Goal: Task Accomplishment & Management: Manage account settings

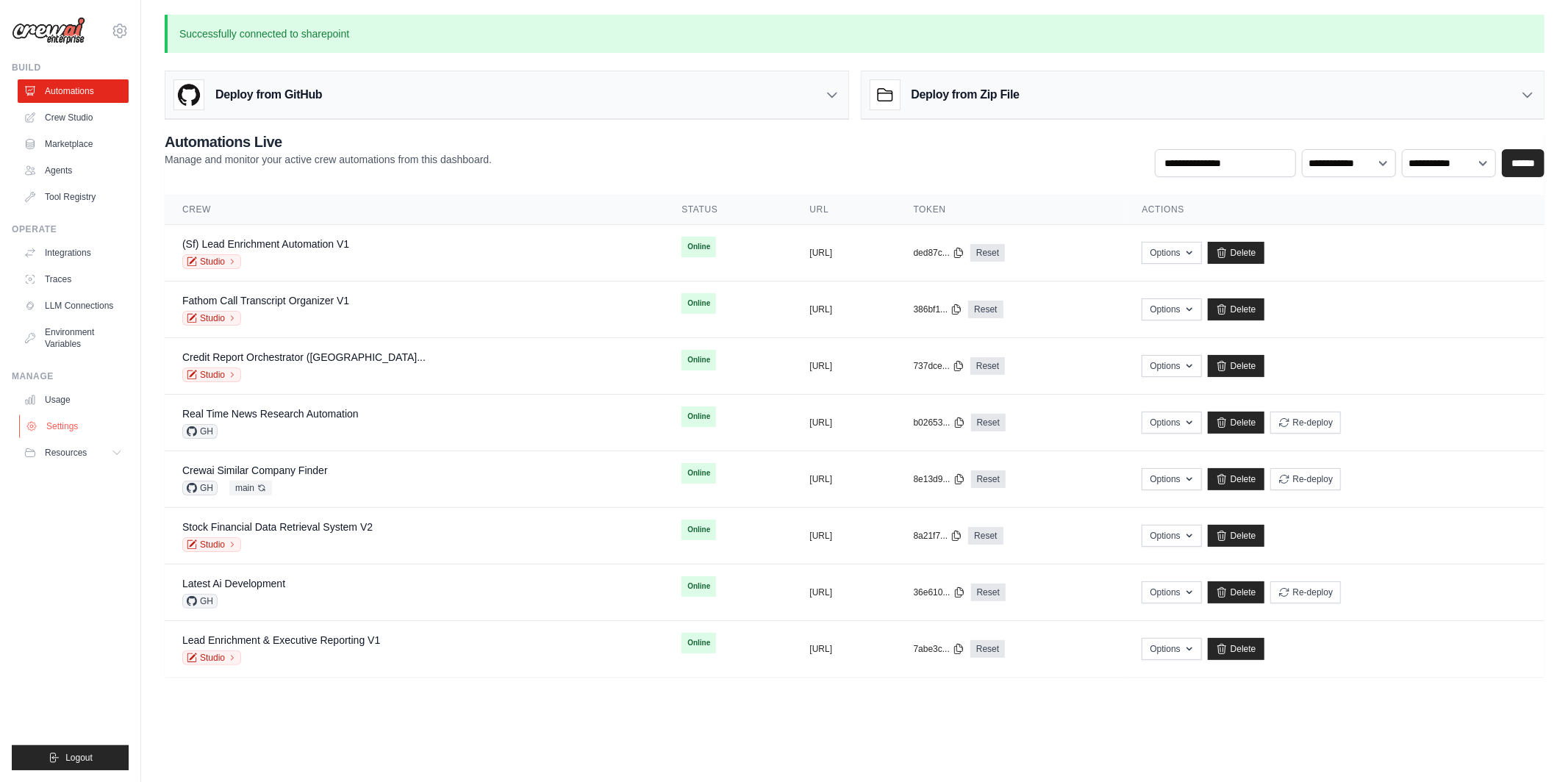
click at [69, 430] on link "Settings" at bounding box center [74, 426] width 111 height 24
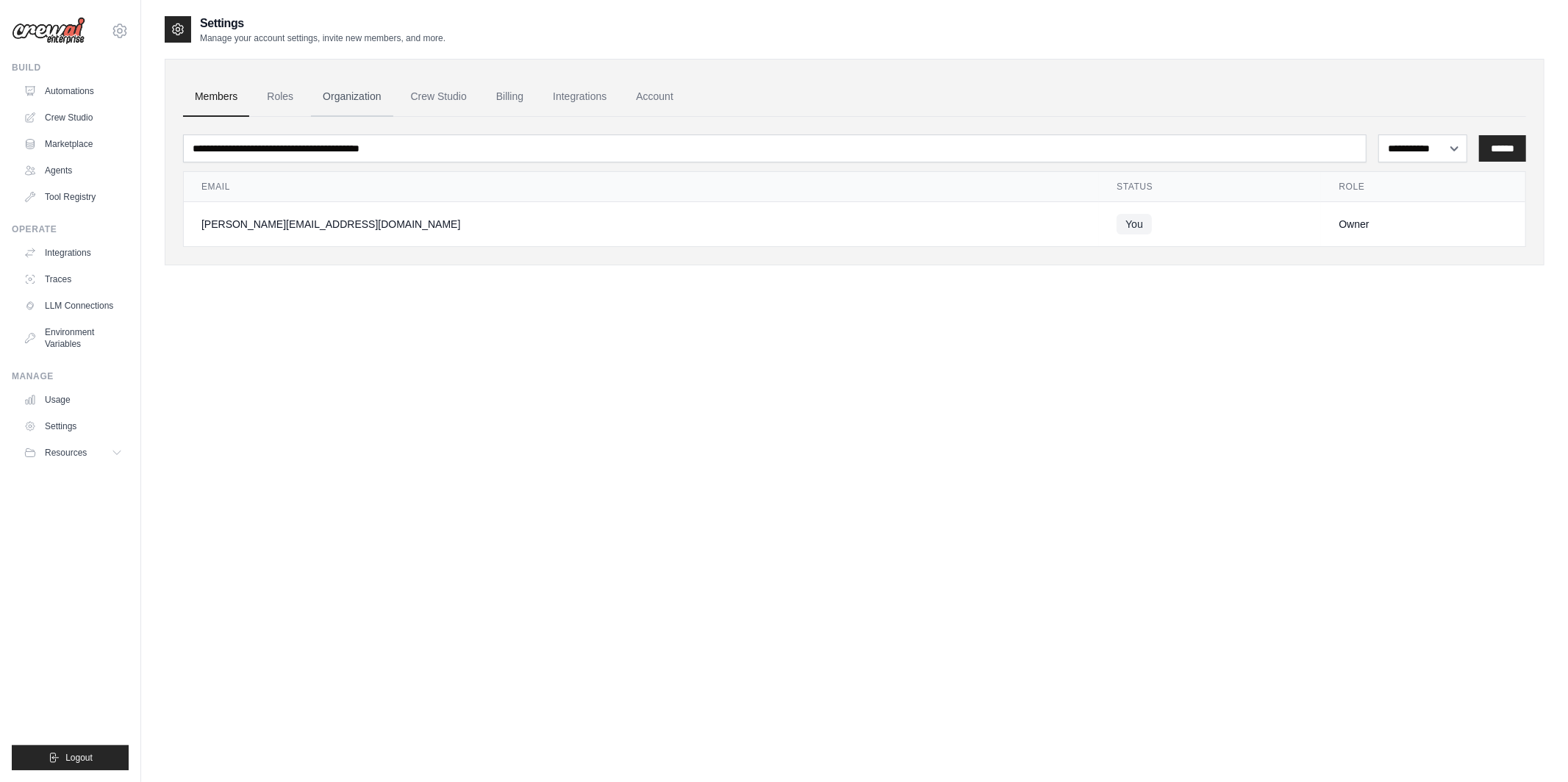
click at [361, 101] on link "Organization" at bounding box center [352, 97] width 81 height 40
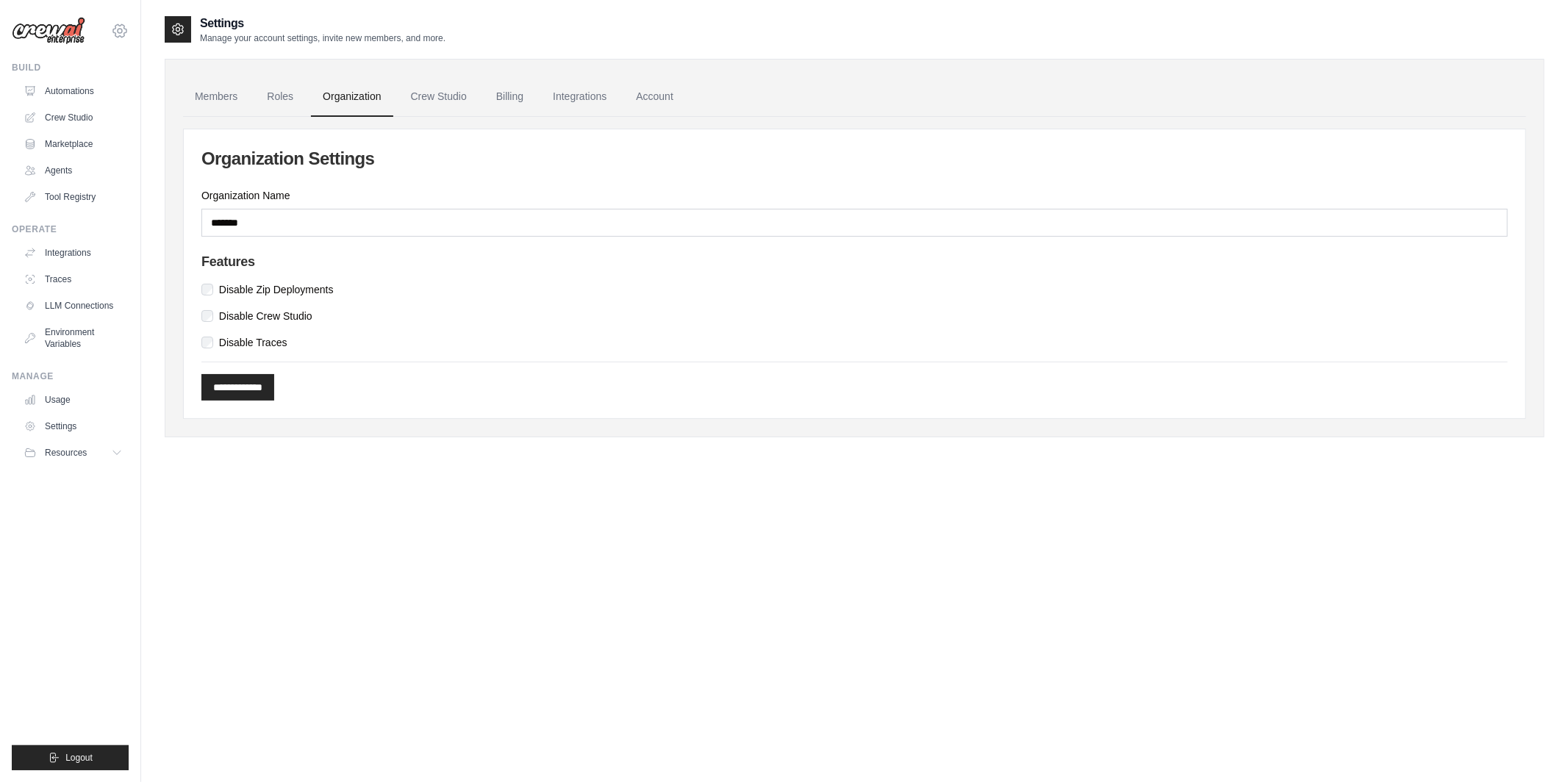
click at [124, 27] on icon at bounding box center [120, 31] width 18 height 18
click at [76, 194] on link "Settings" at bounding box center [119, 191] width 129 height 27
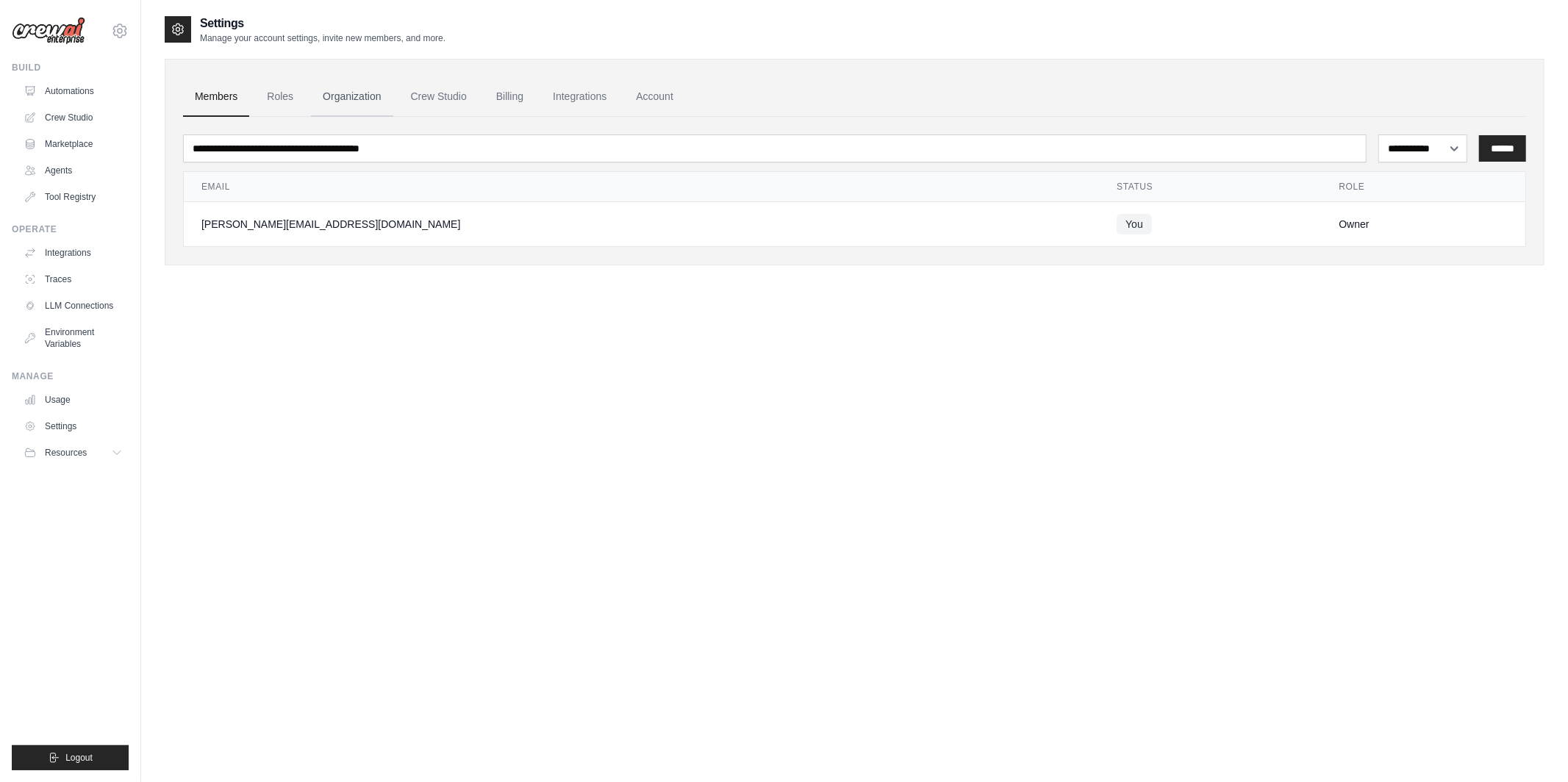
click at [375, 102] on link "Organization" at bounding box center [352, 97] width 81 height 40
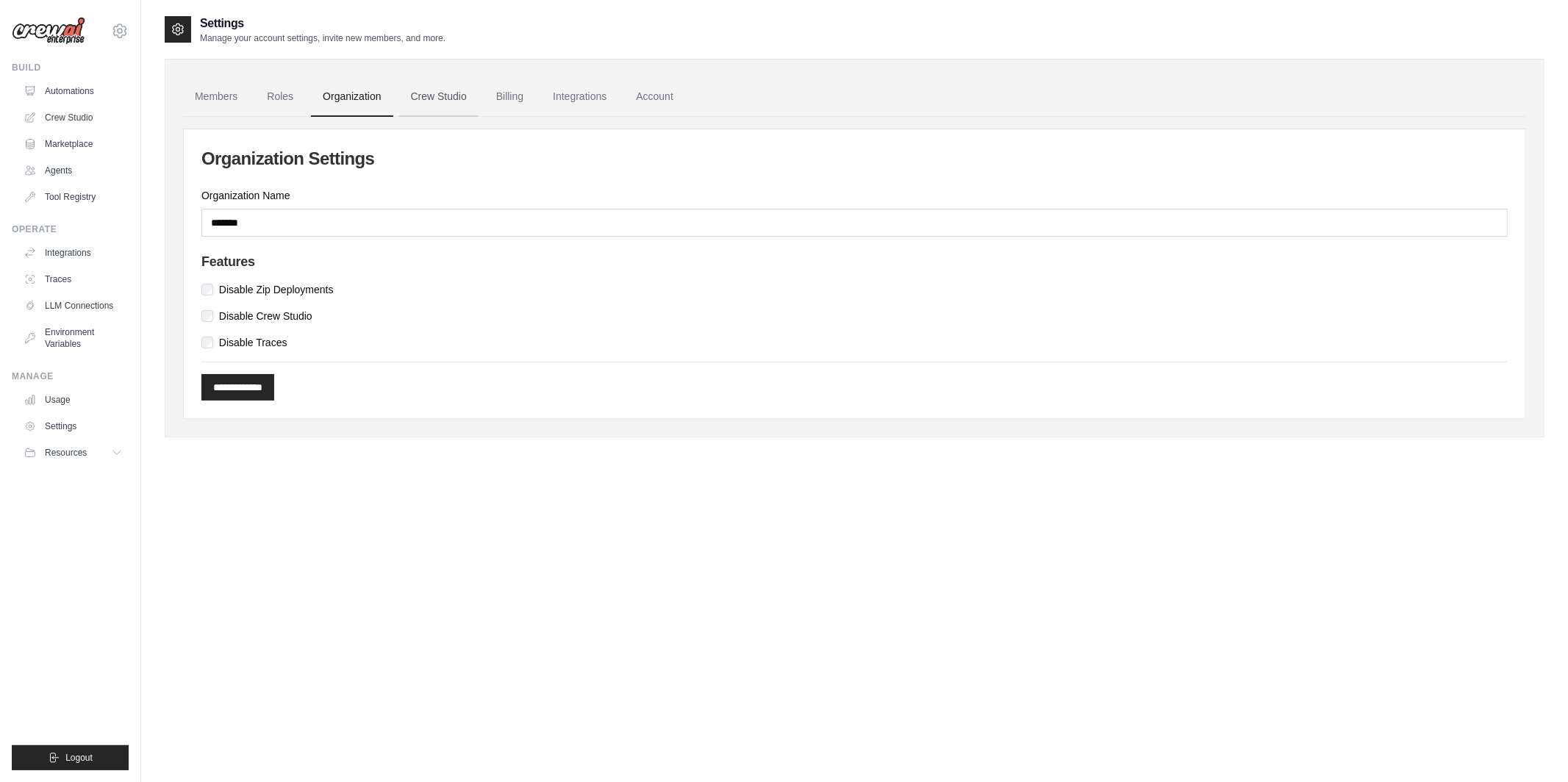
click at [423, 94] on link "Crew Studio" at bounding box center [439, 97] width 80 height 40
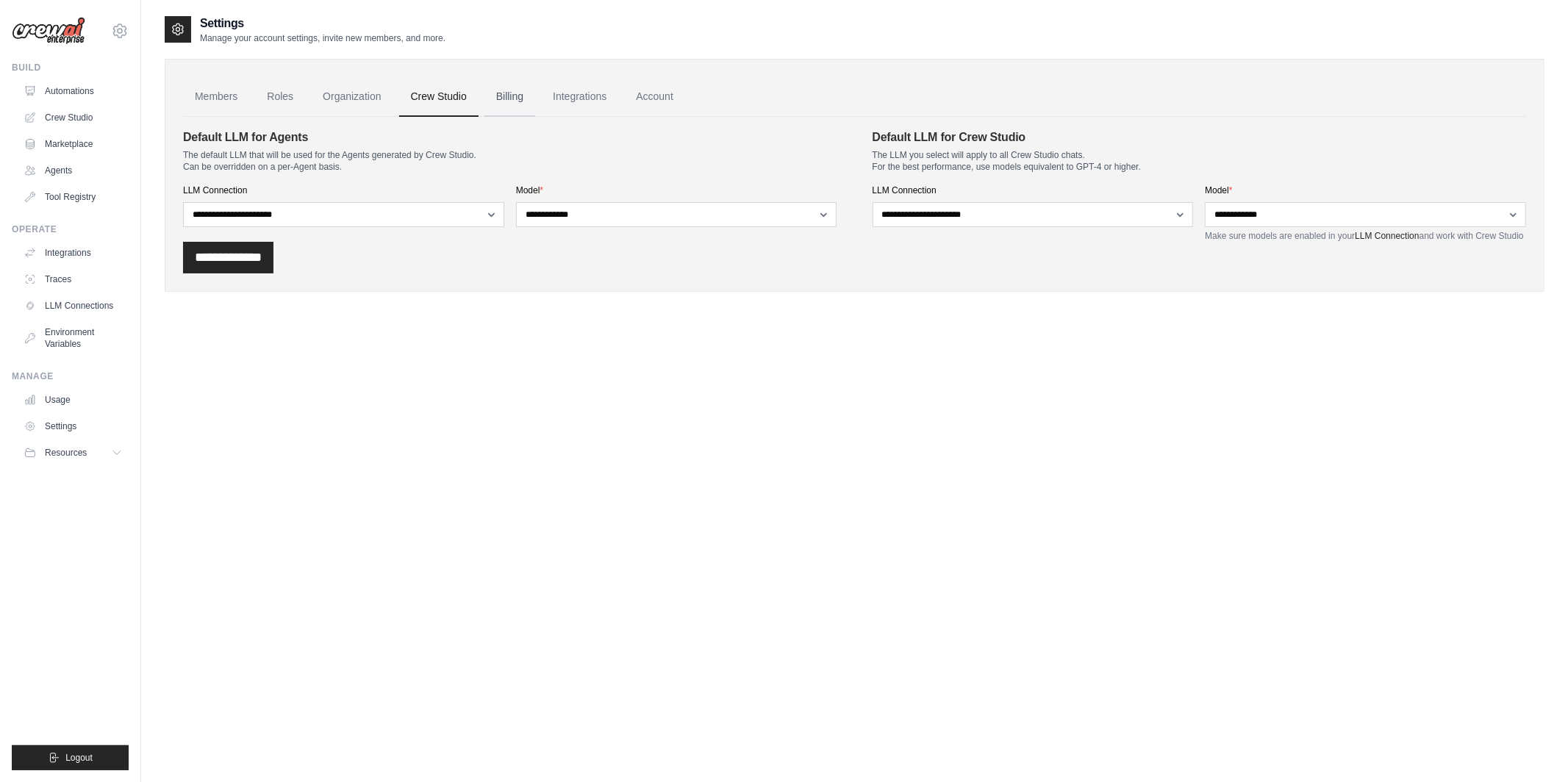
click at [522, 102] on link "Billing" at bounding box center [509, 97] width 50 height 40
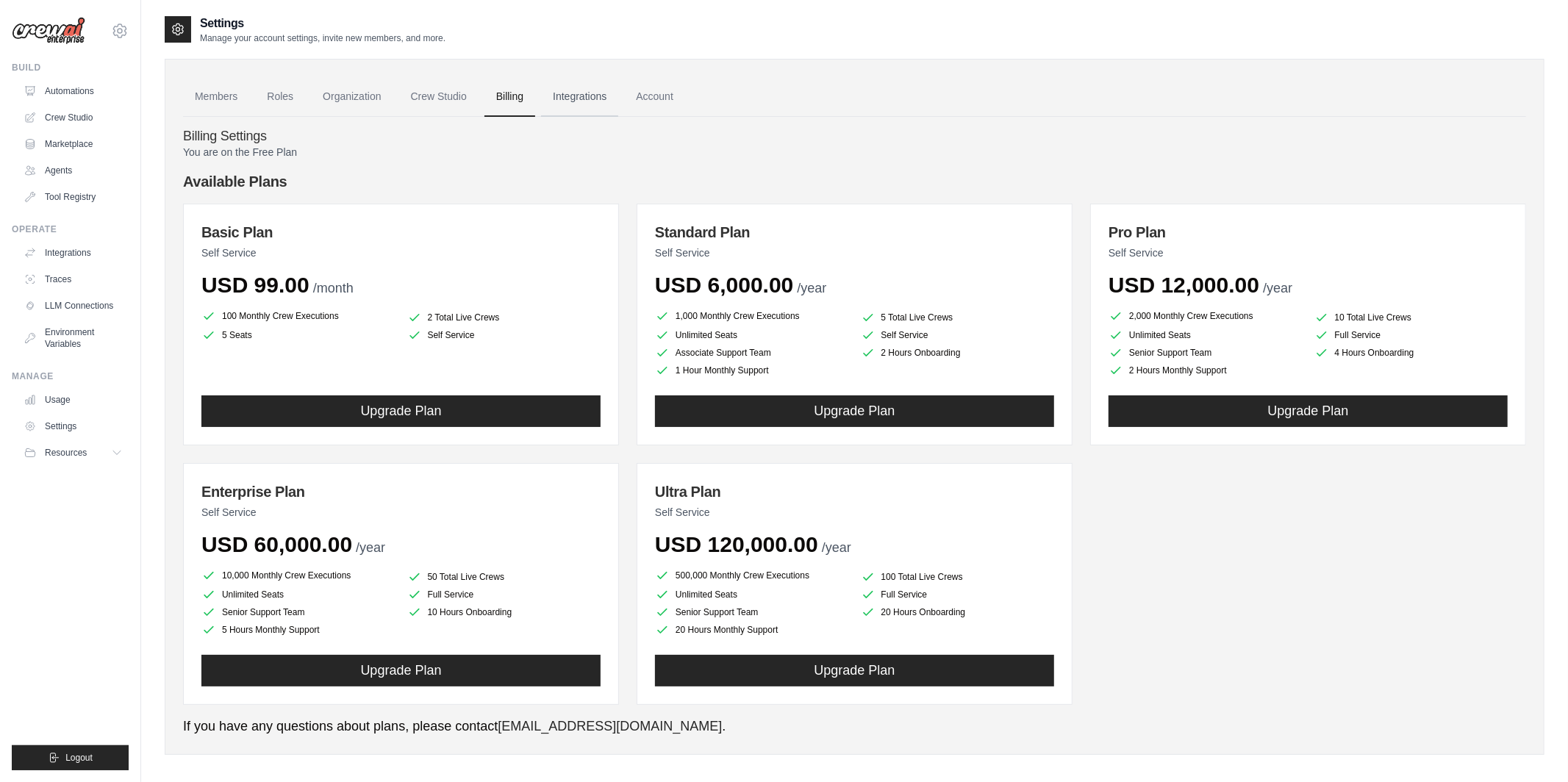
drag, startPoint x: 0, startPoint y: 0, endPoint x: 585, endPoint y: 98, distance: 593.2
click at [585, 98] on link "Integrations" at bounding box center [579, 97] width 77 height 40
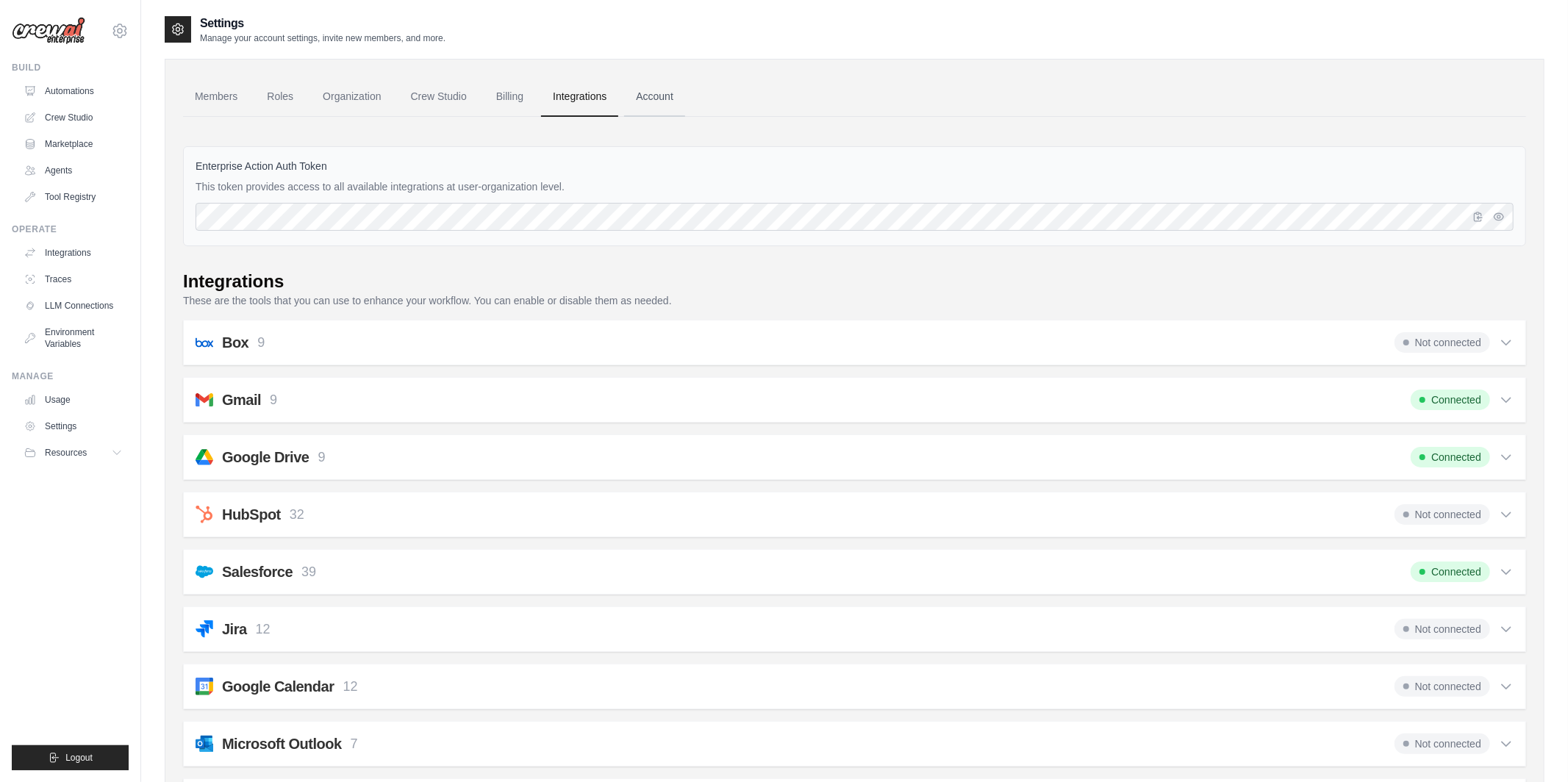
click at [655, 85] on link "Account" at bounding box center [654, 97] width 61 height 40
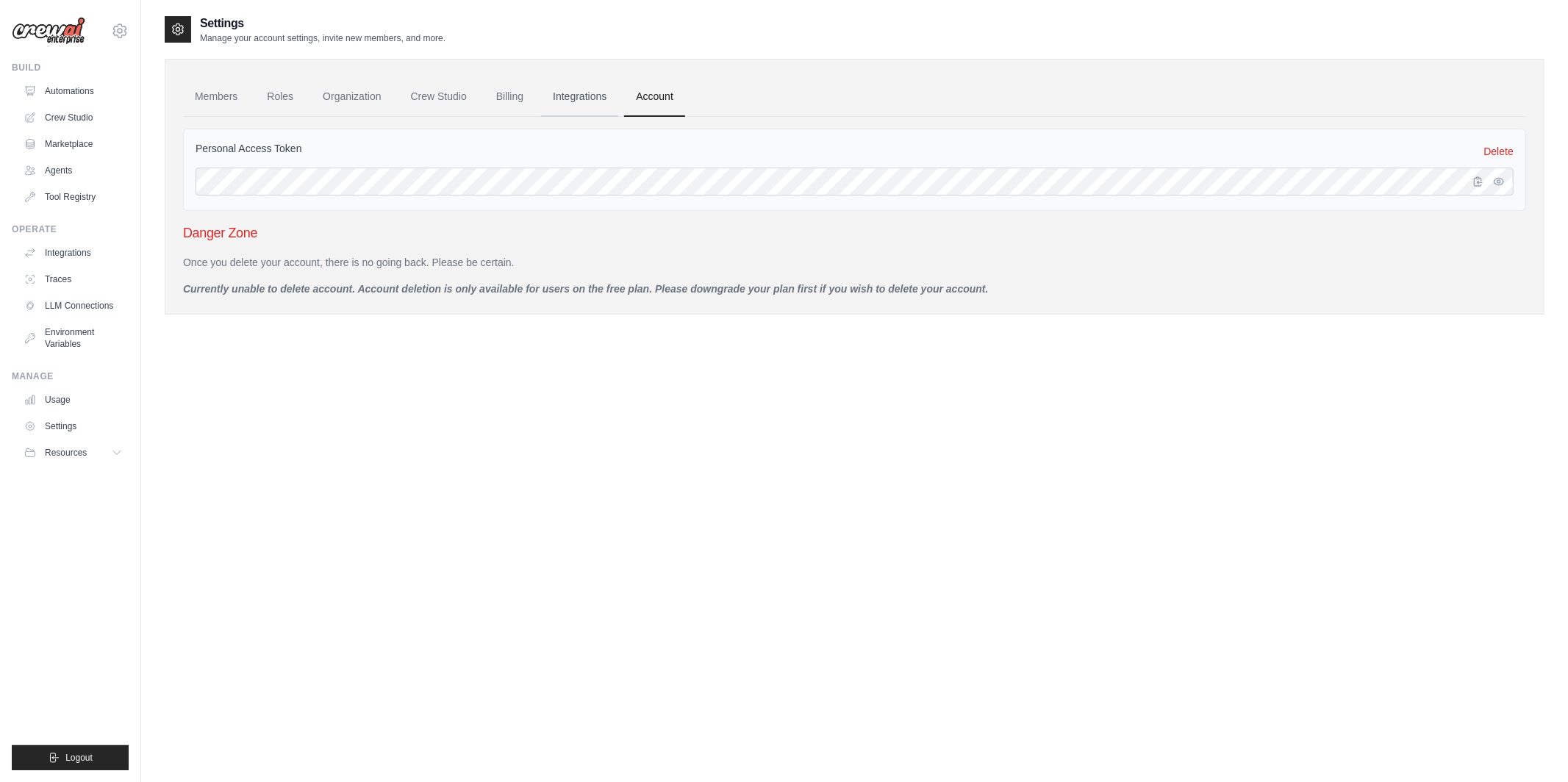
click at [574, 98] on link "Integrations" at bounding box center [579, 97] width 77 height 40
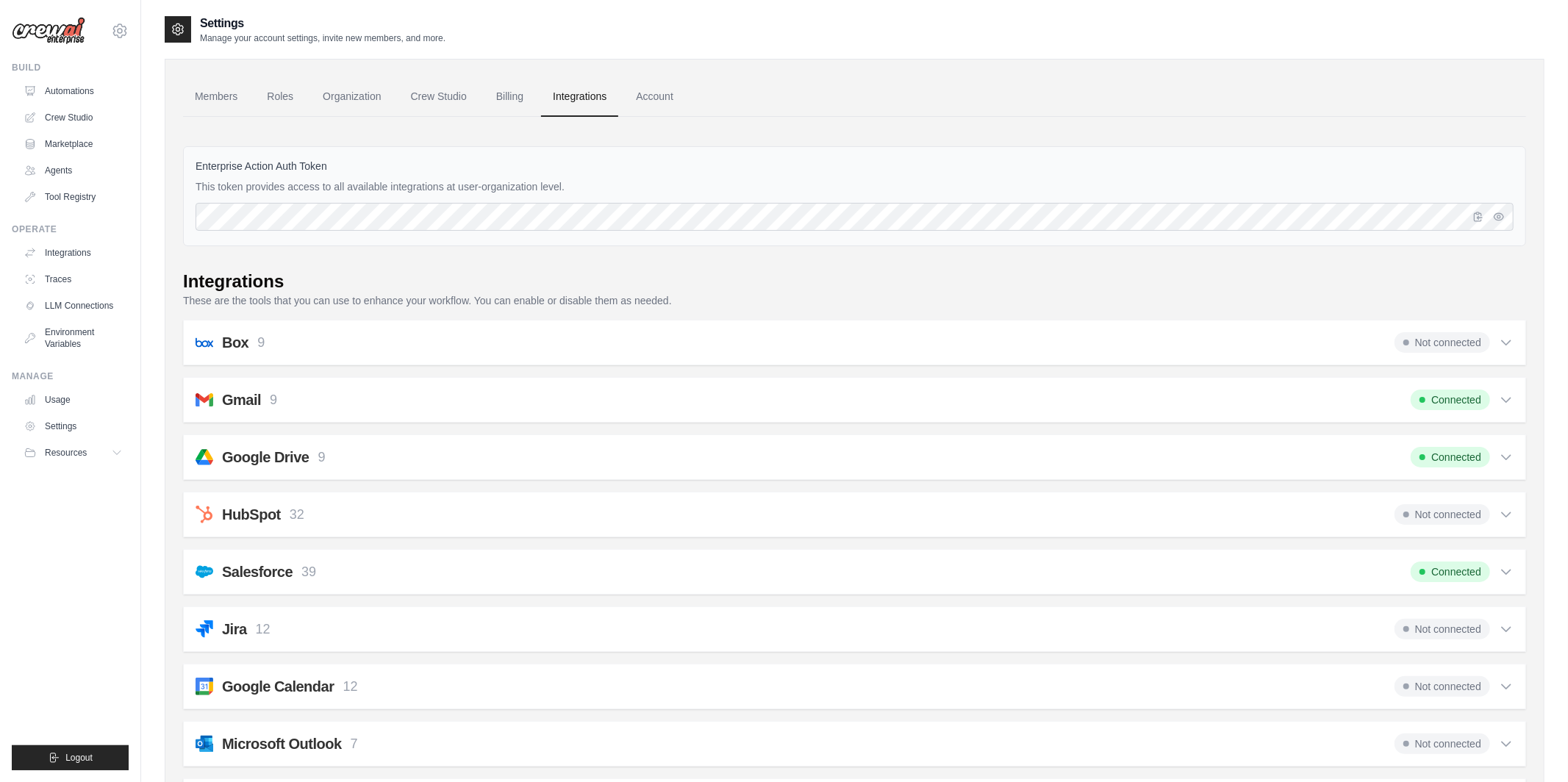
click at [515, 453] on div "Google Drive 9 Connected" at bounding box center [854, 457] width 1318 height 20
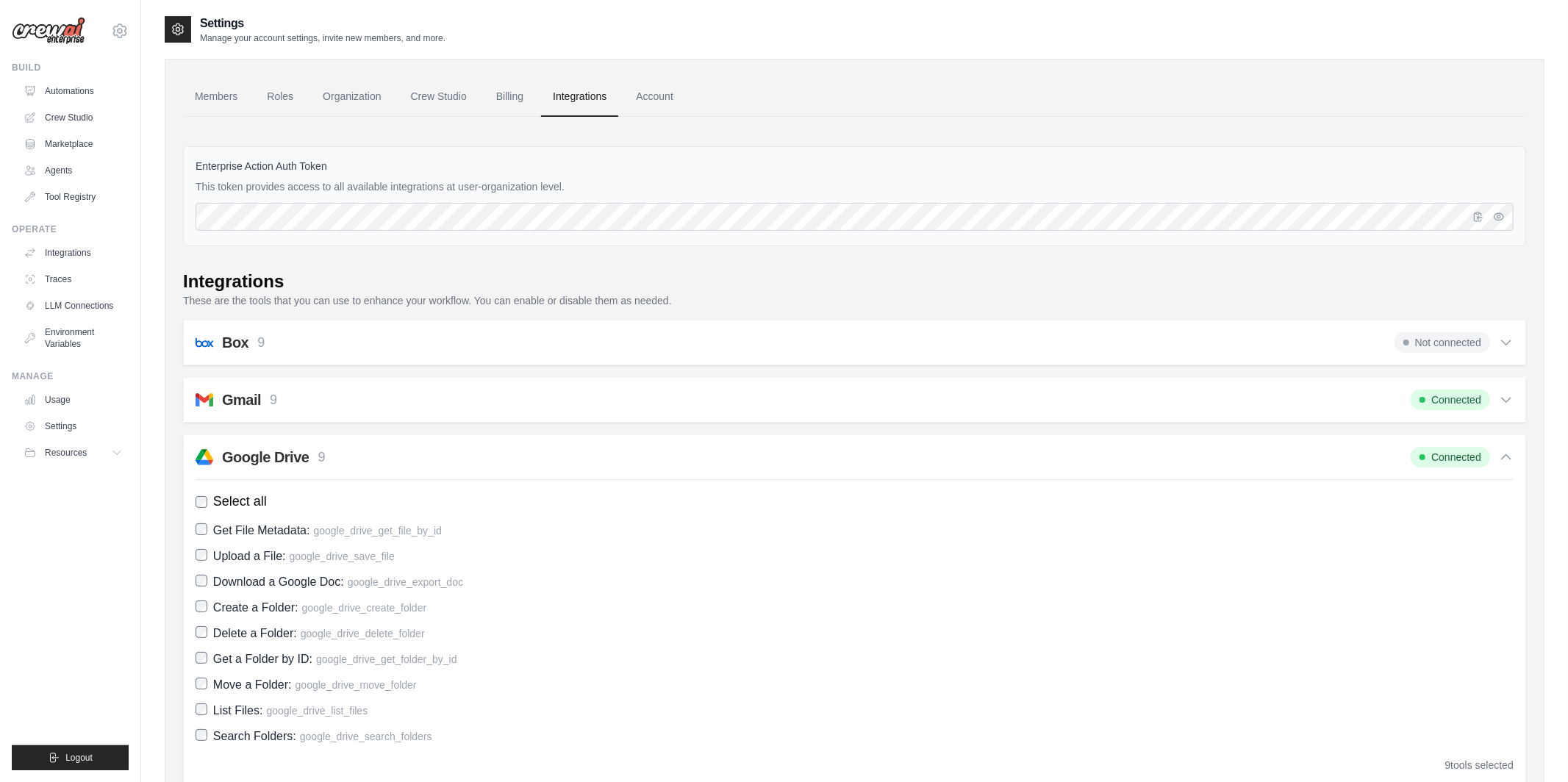
click at [296, 336] on div "Box 9 Not connected" at bounding box center [854, 342] width 1318 height 20
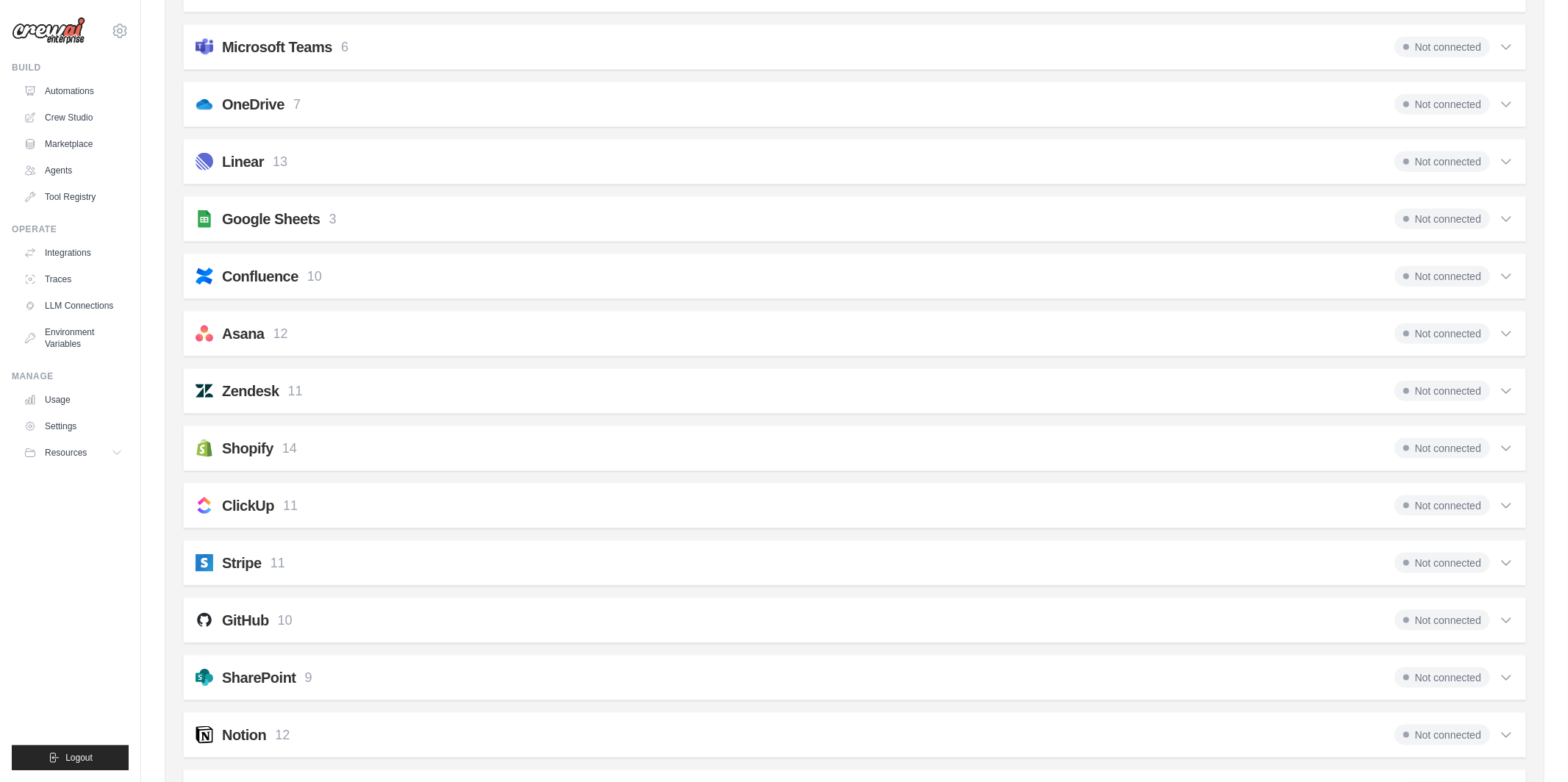
scroll to position [1369, 0]
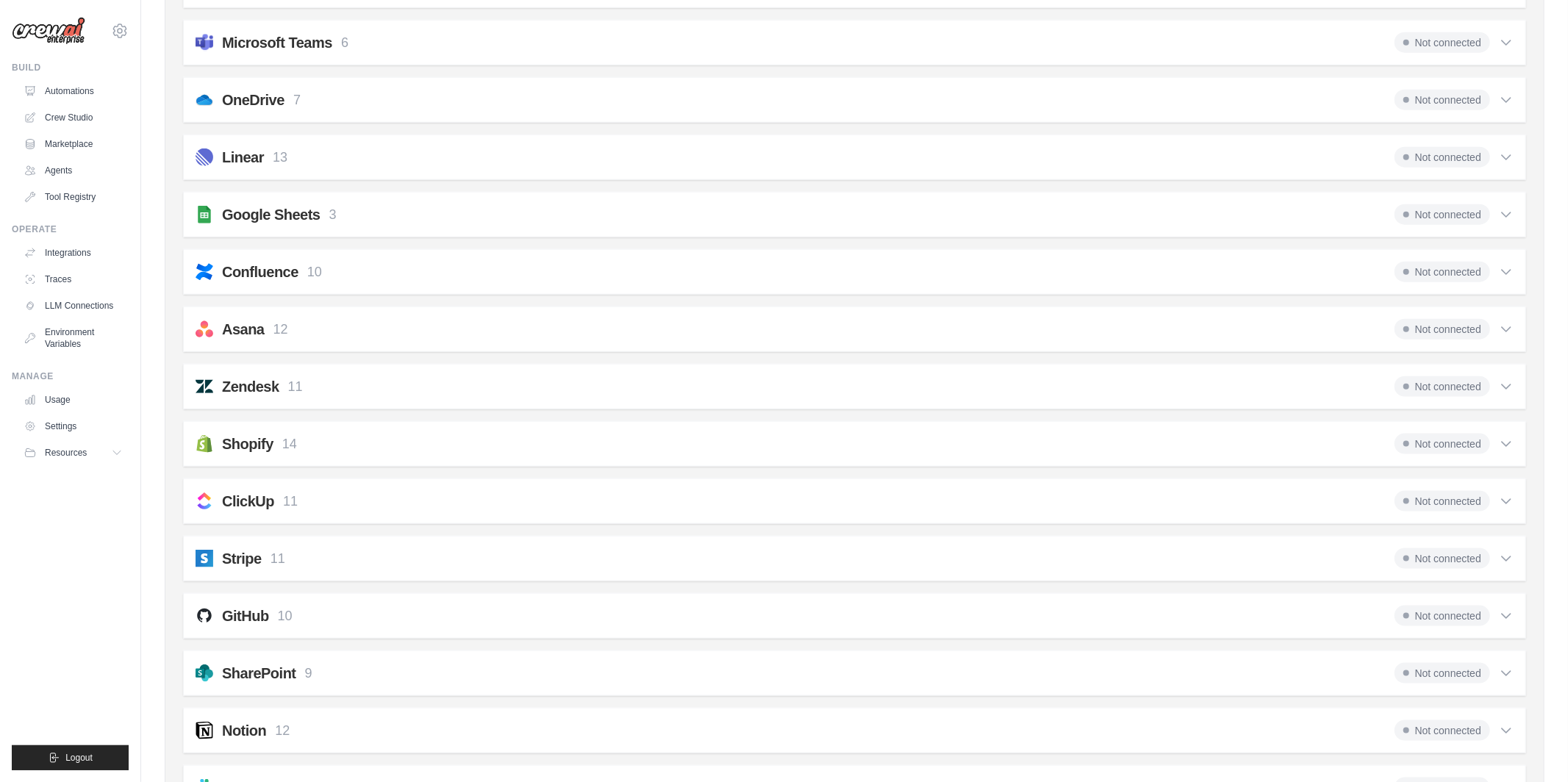
click at [429, 682] on div "SharePoint 9 Not connected" at bounding box center [854, 673] width 1318 height 20
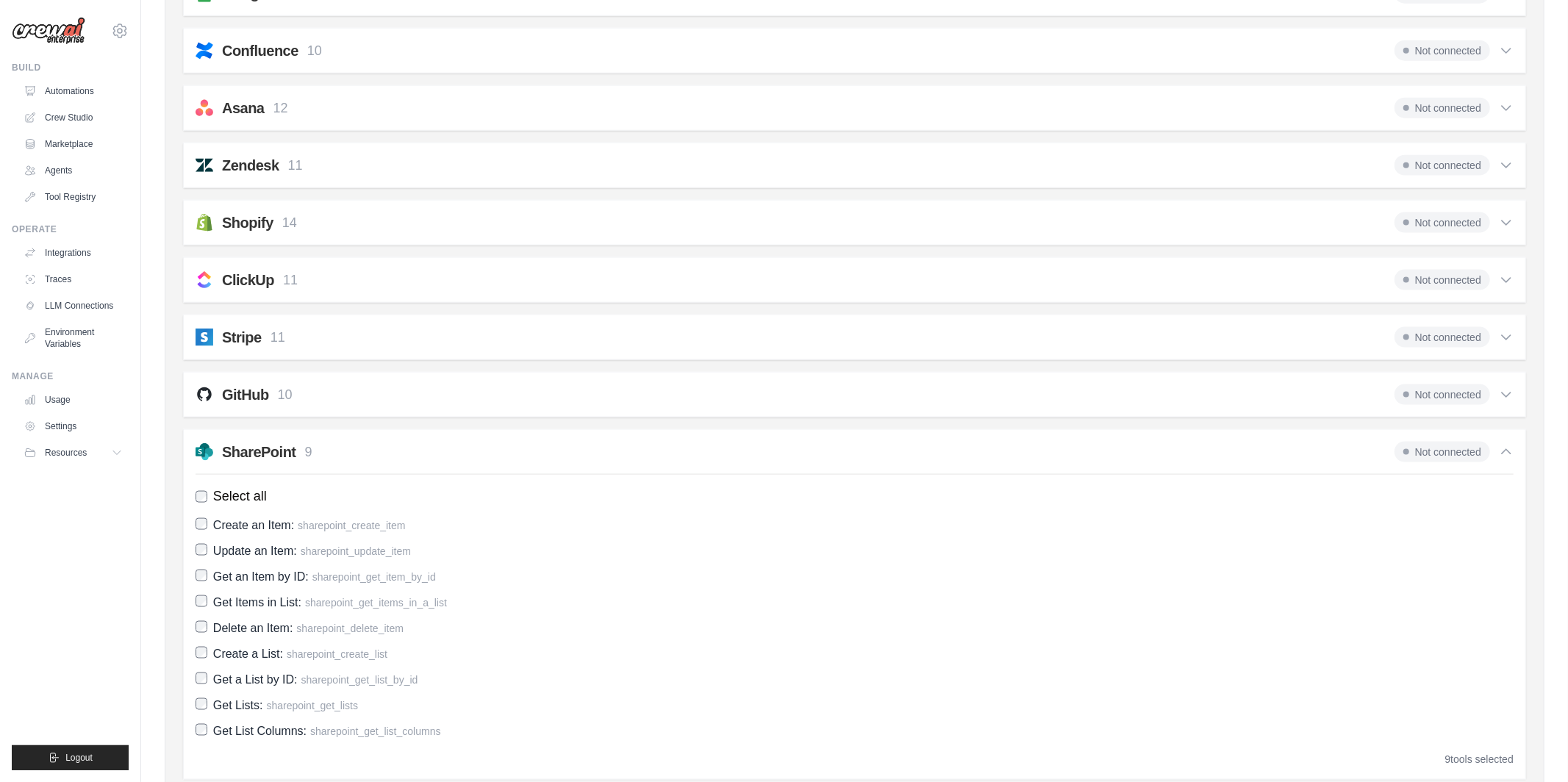
scroll to position [1589, 0]
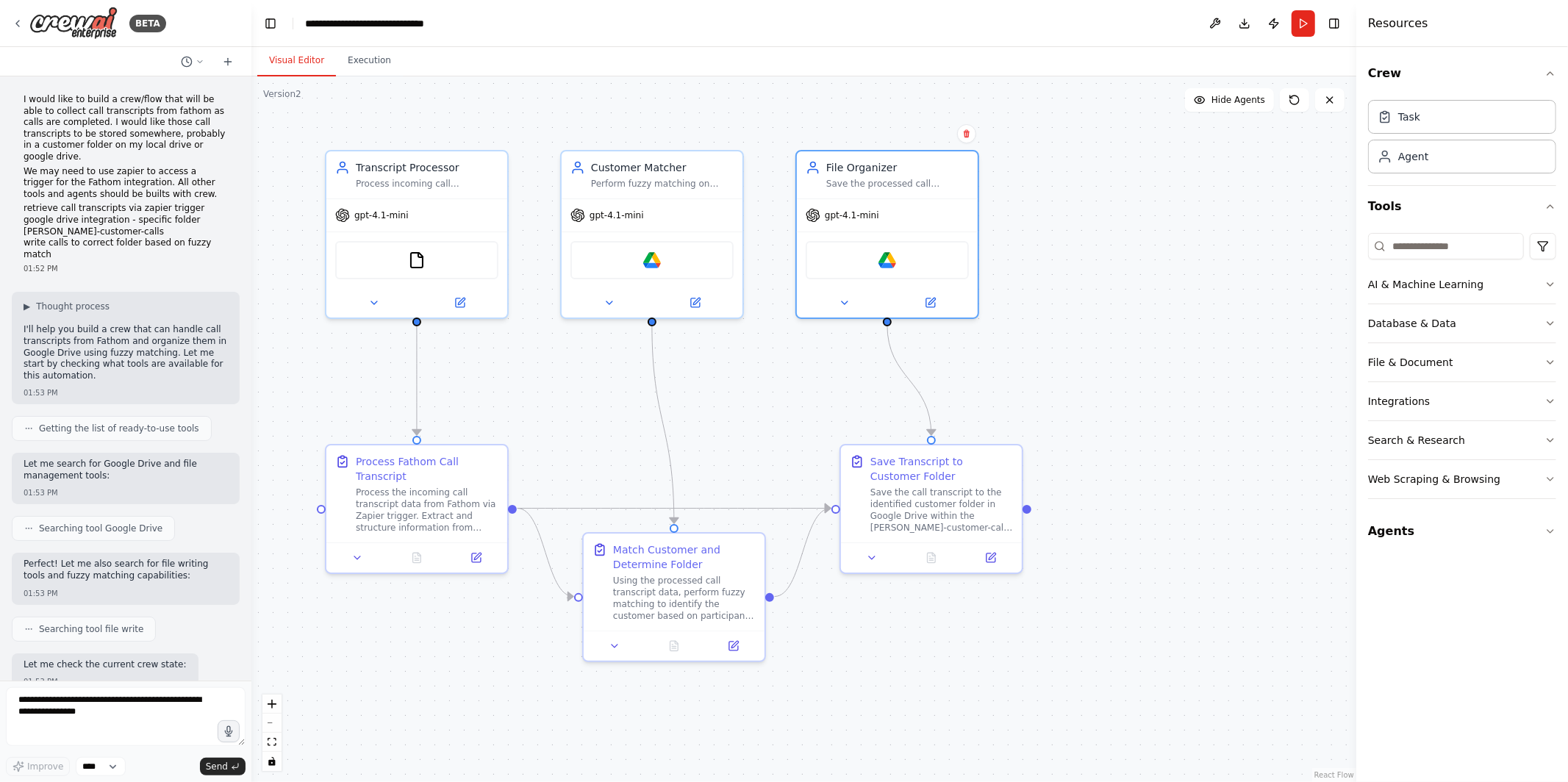
scroll to position [3200, 0]
